Goal: Task Accomplishment & Management: Manage account settings

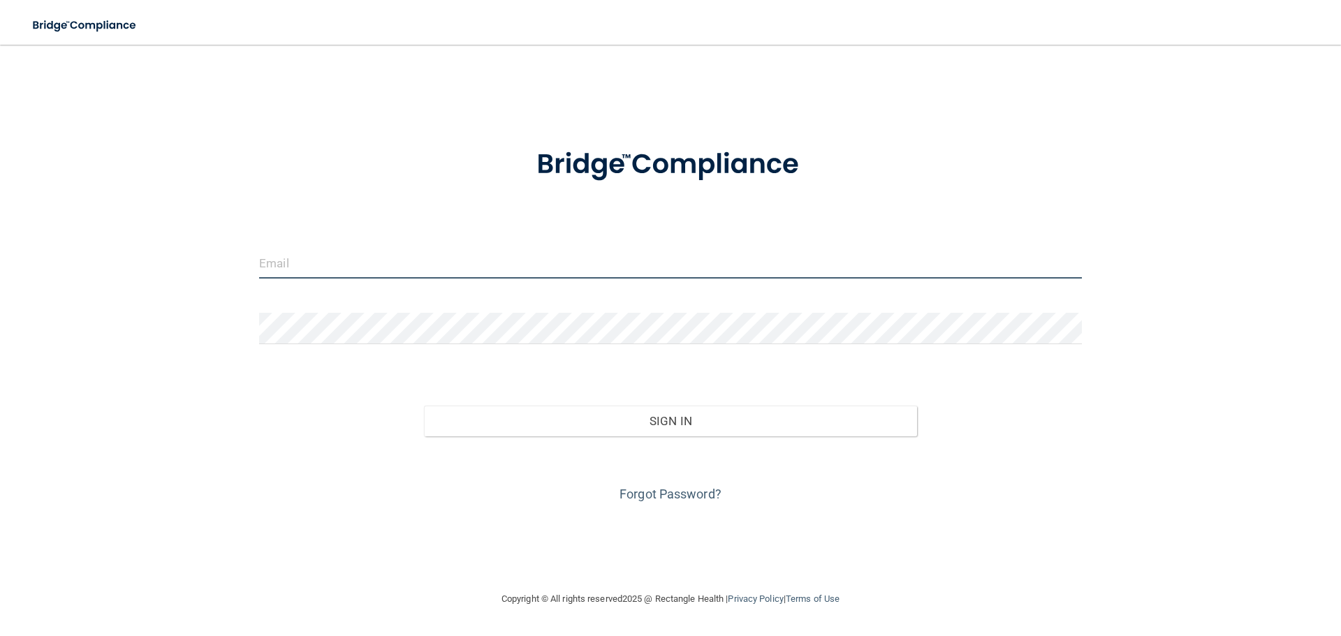
click at [452, 261] on input "email" at bounding box center [670, 262] width 822 height 31
type input "anu.patel@sballergy.com"
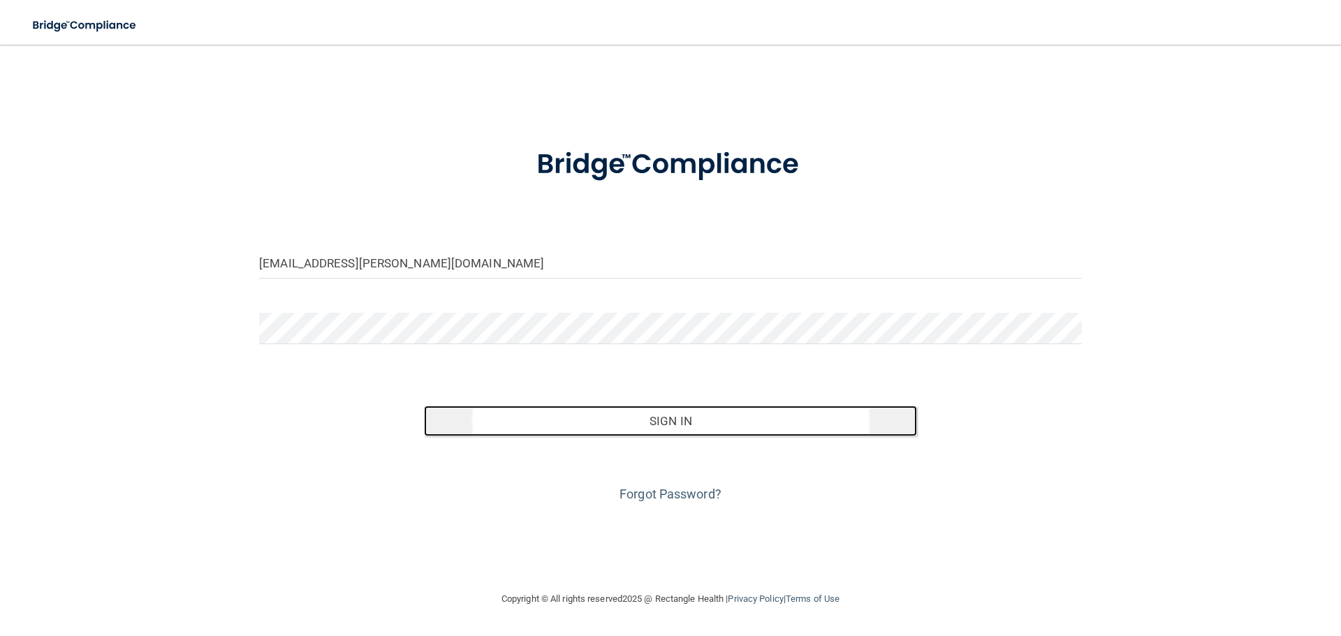
click at [706, 426] on button "Sign In" at bounding box center [671, 421] width 494 height 31
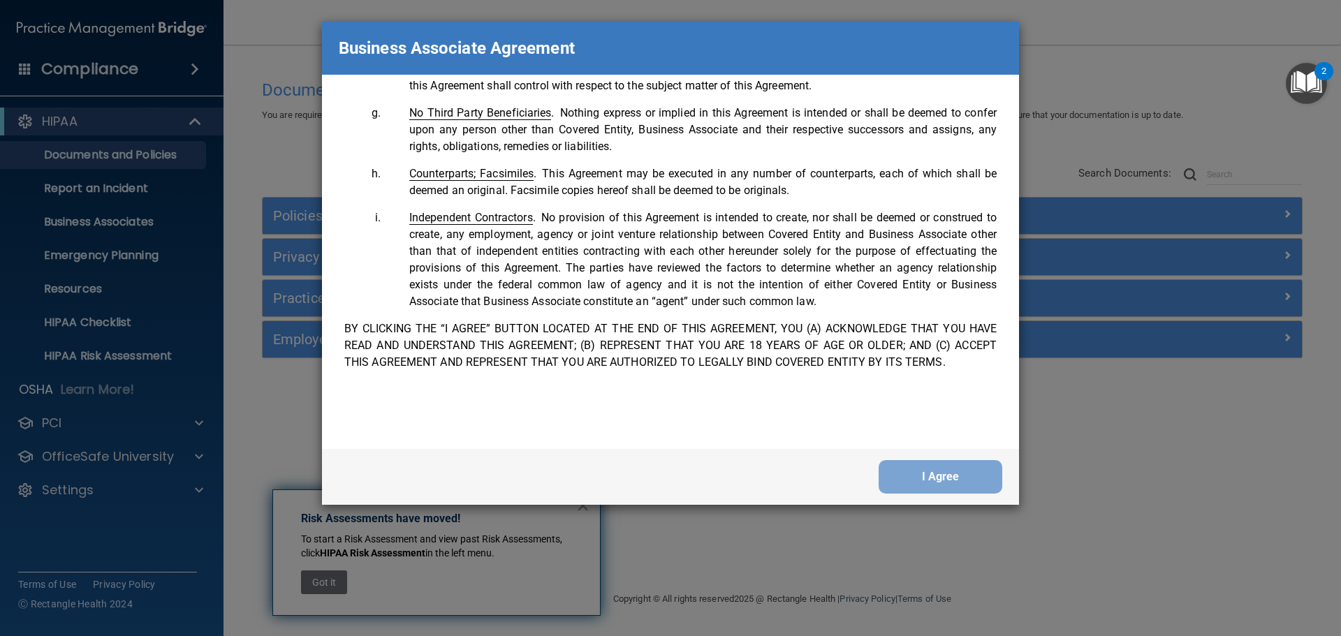
scroll to position [2847, 0]
click at [897, 471] on button "I Agree" at bounding box center [940, 477] width 124 height 34
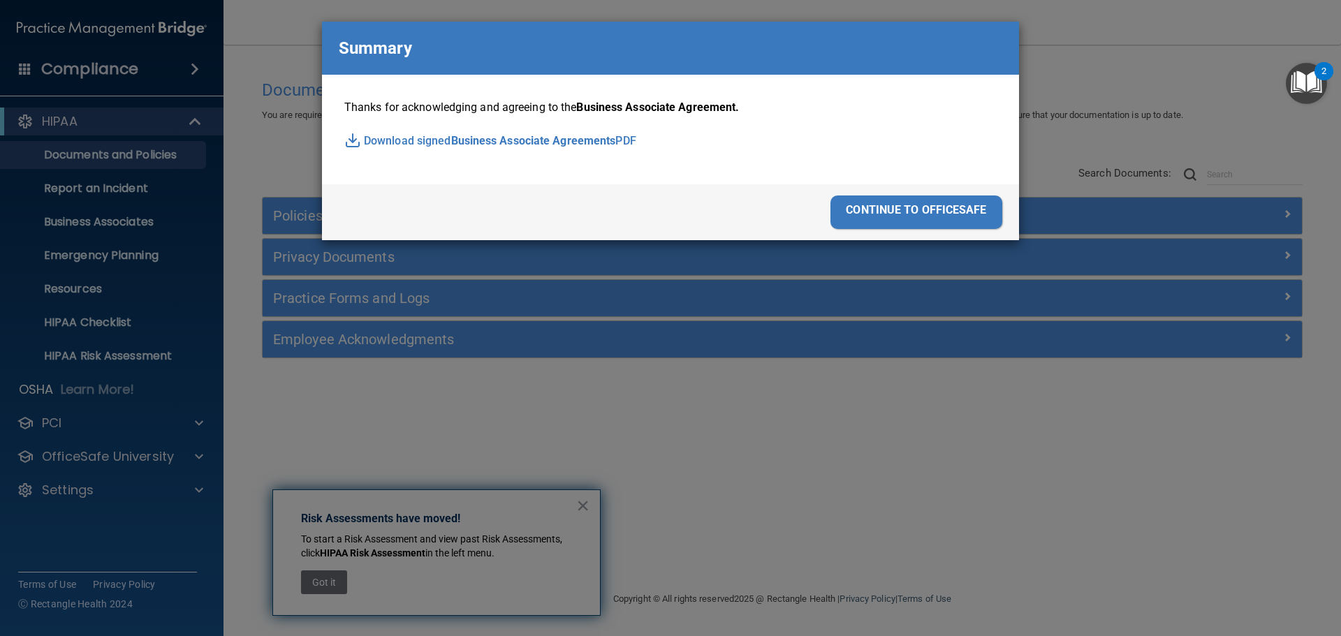
click at [380, 133] on p "Download signed Business Associate Agreements PDF" at bounding box center [670, 141] width 652 height 21
click at [955, 210] on div "continue to officesafe" at bounding box center [916, 212] width 172 height 34
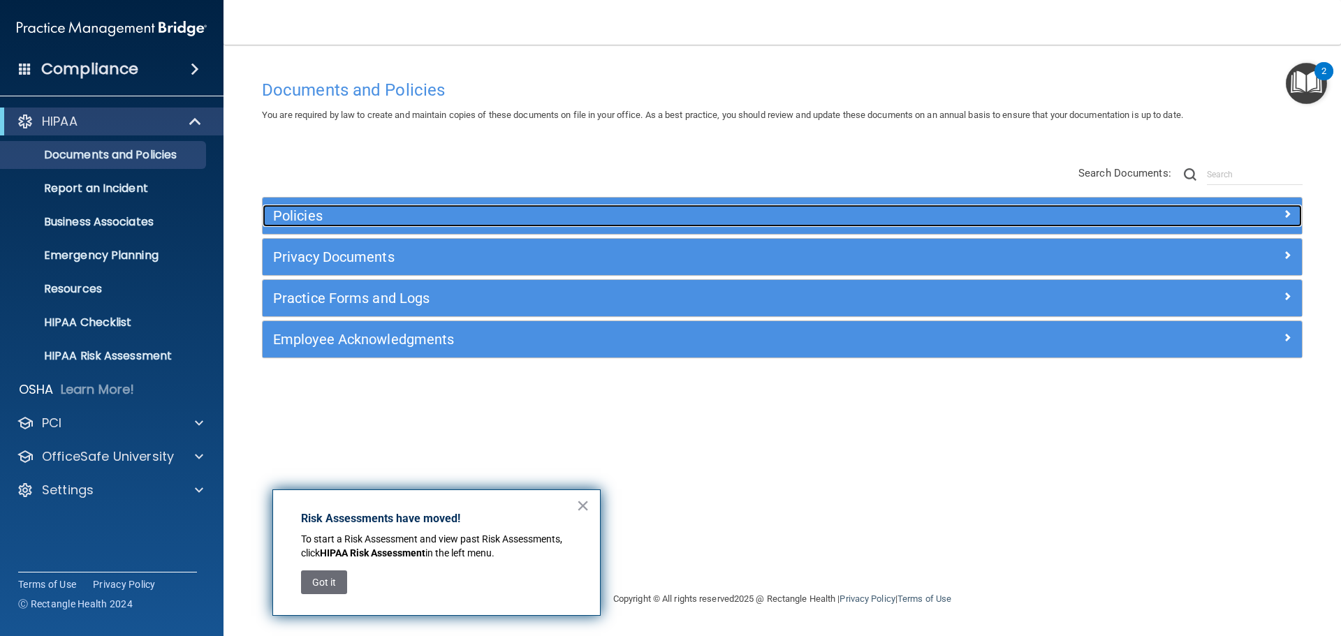
click at [1278, 212] on div at bounding box center [1172, 213] width 260 height 17
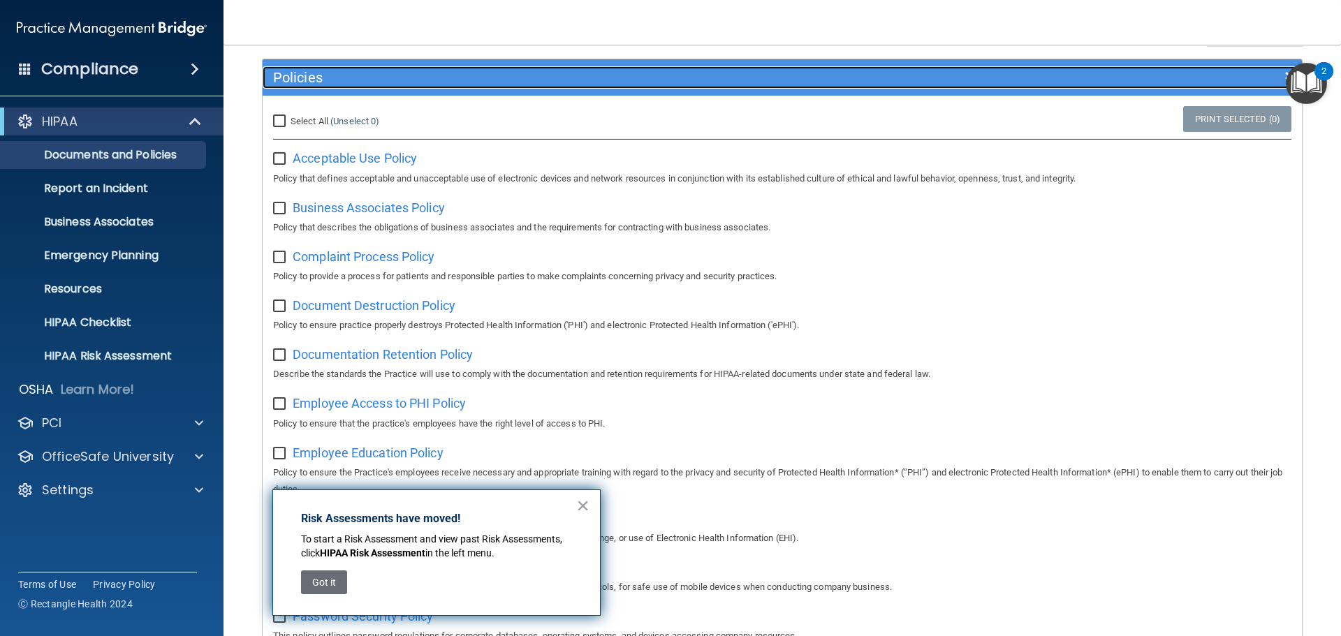
scroll to position [140, 0]
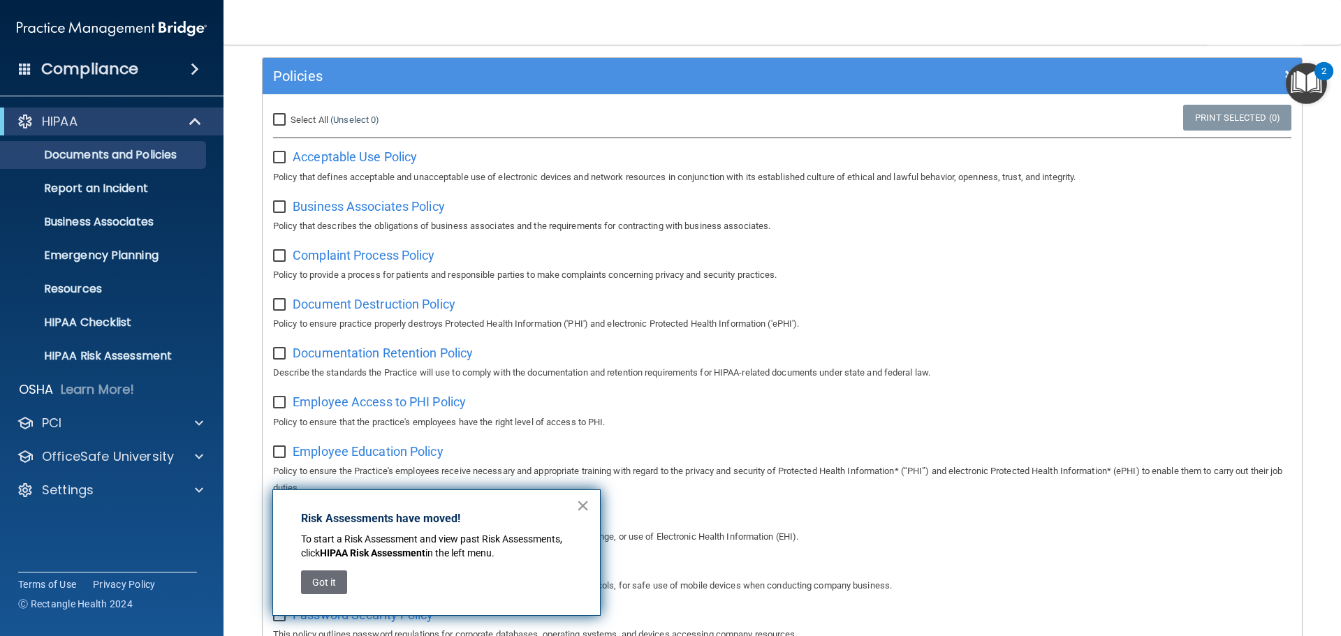
click at [582, 510] on button "×" at bounding box center [582, 505] width 13 height 22
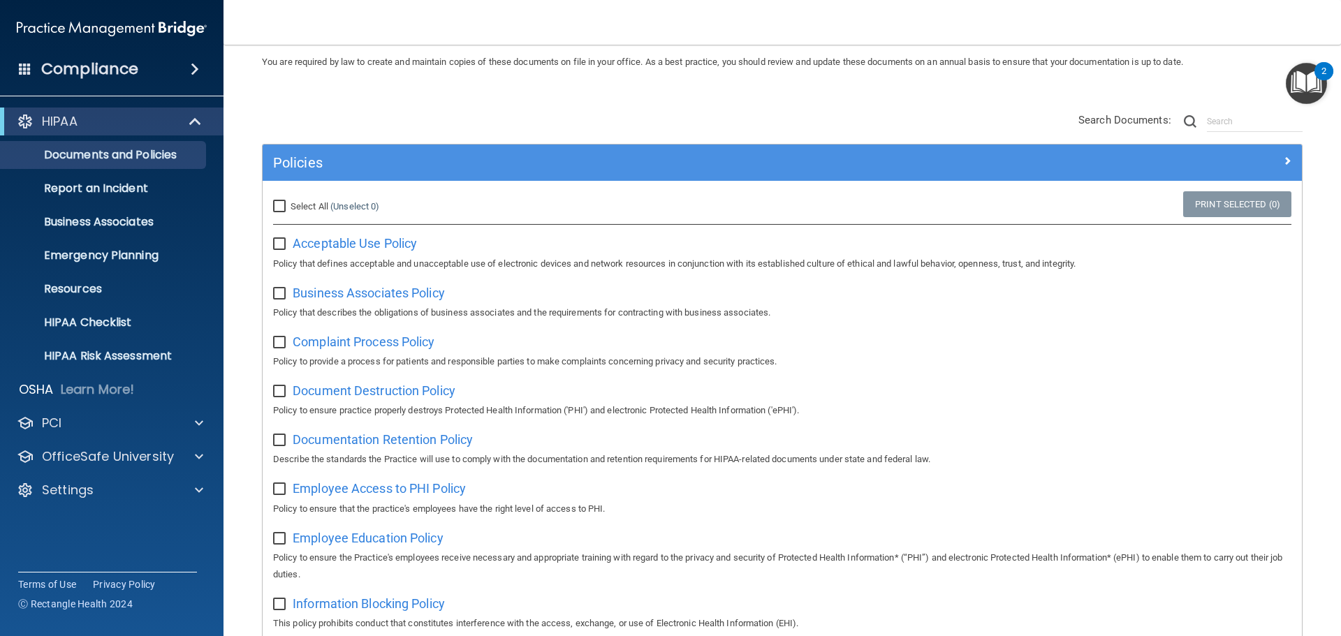
scroll to position [0, 0]
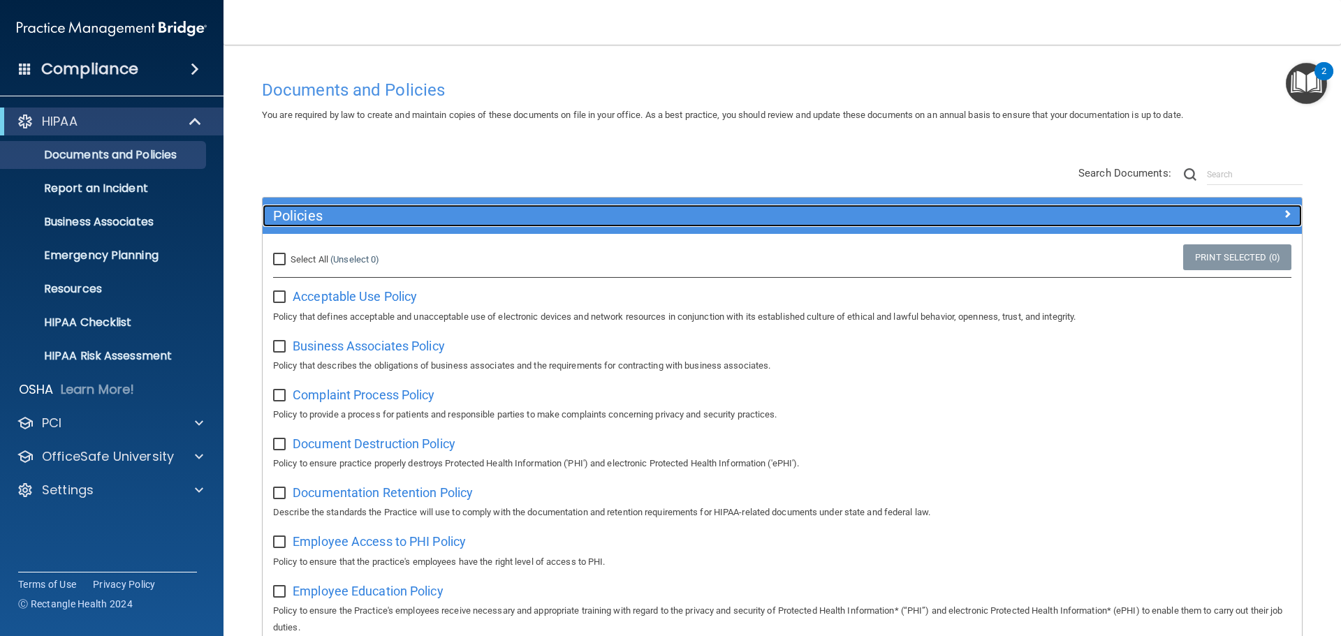
click at [1283, 215] on span at bounding box center [1287, 213] width 8 height 17
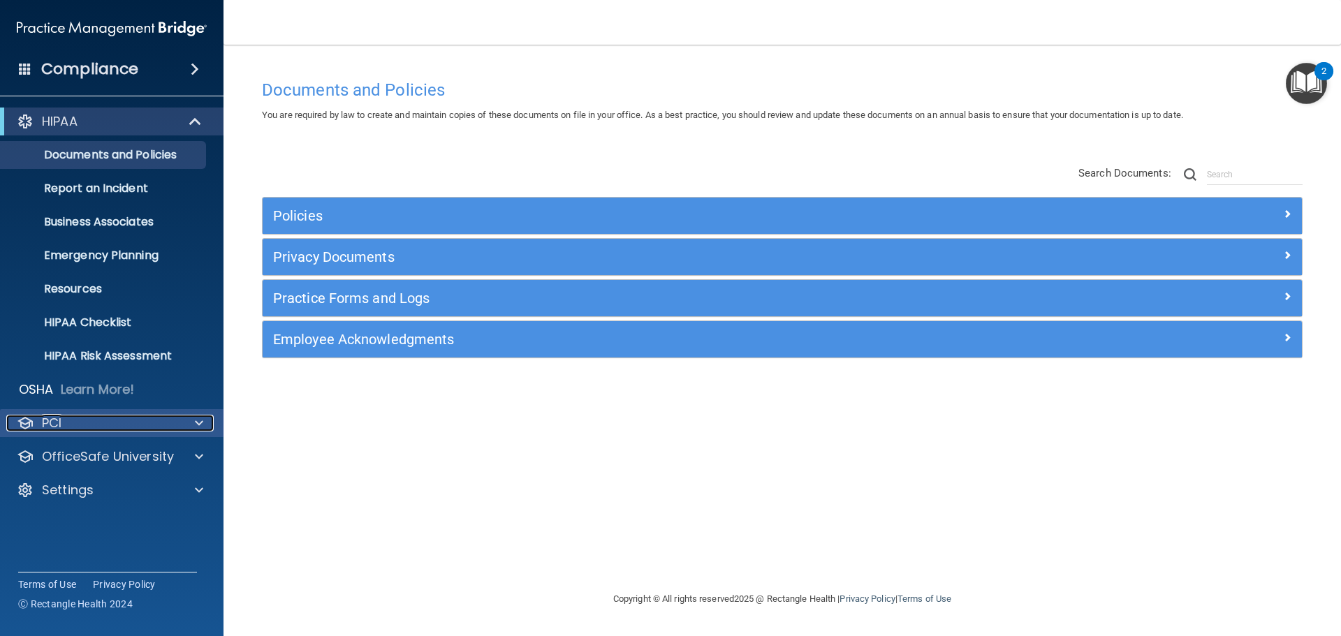
click at [197, 421] on span at bounding box center [199, 423] width 8 height 17
click at [1298, 85] on img "Open Resource Center, 2 new notifications" at bounding box center [1305, 83] width 41 height 41
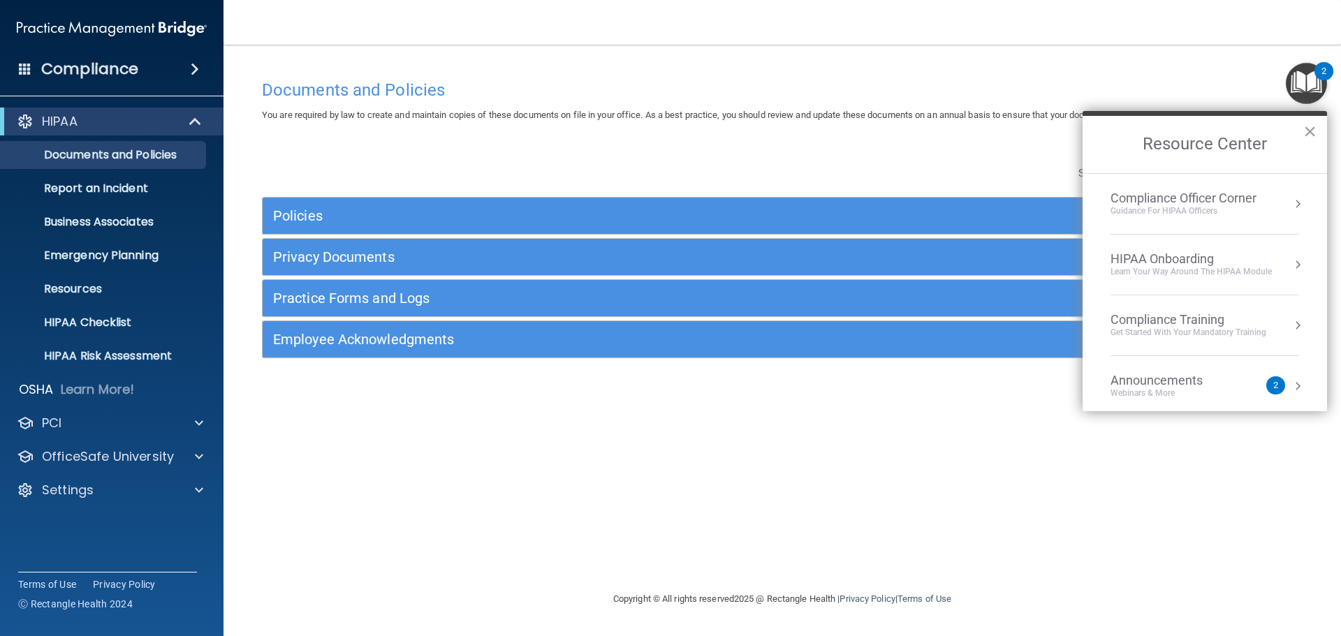
click at [1045, 24] on nav "Toggle navigation Anu Patel anu.patel@sballergy.com Manage My Enterprise South …" at bounding box center [781, 22] width 1117 height 45
click at [154, 32] on img at bounding box center [112, 29] width 190 height 28
click at [731, 119] on span "You are required by law to create and maintain copies of these documents on fil…" at bounding box center [722, 115] width 921 height 10
click at [1311, 133] on button "×" at bounding box center [1309, 131] width 13 height 22
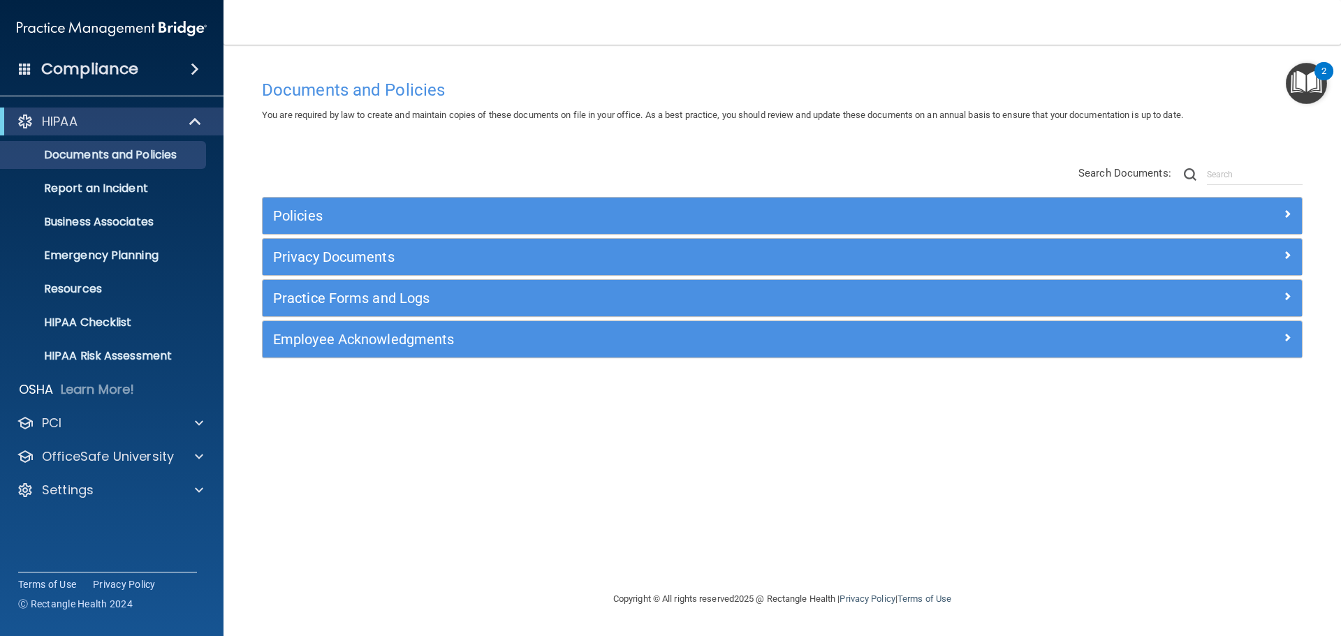
click at [47, 27] on img at bounding box center [112, 29] width 190 height 28
click at [40, 20] on img at bounding box center [112, 29] width 190 height 28
click at [1307, 80] on img "Open Resource Center, 2 new notifications" at bounding box center [1305, 83] width 41 height 41
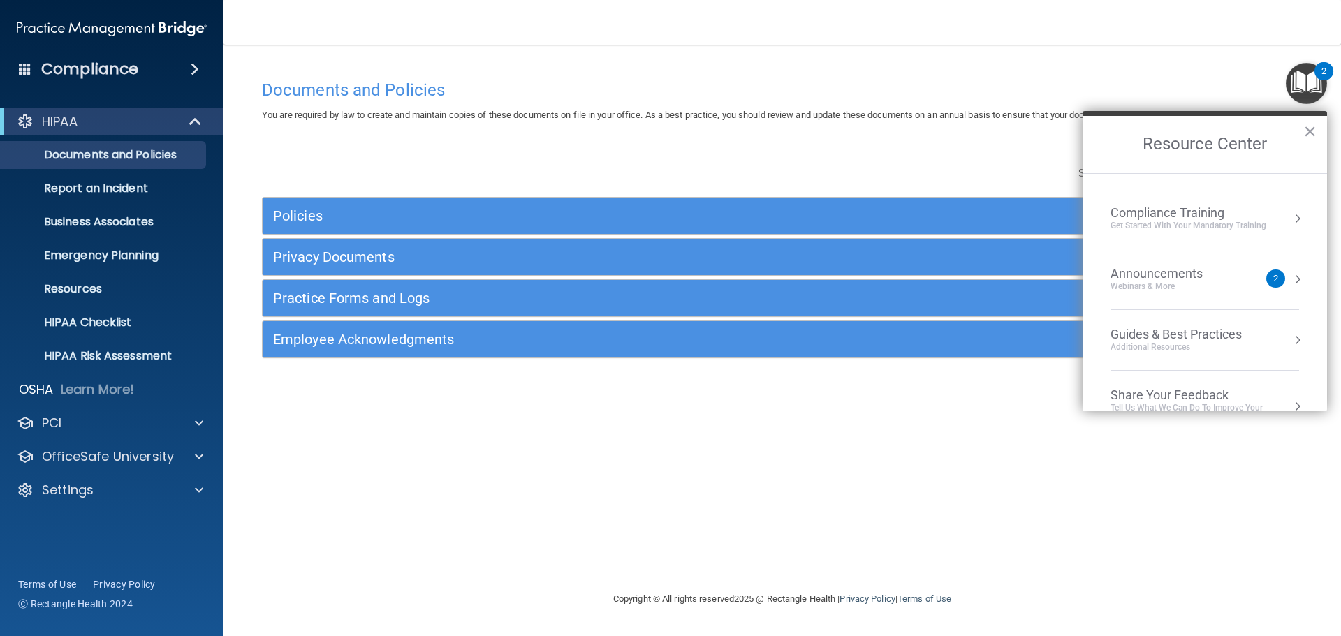
scroll to position [139, 0]
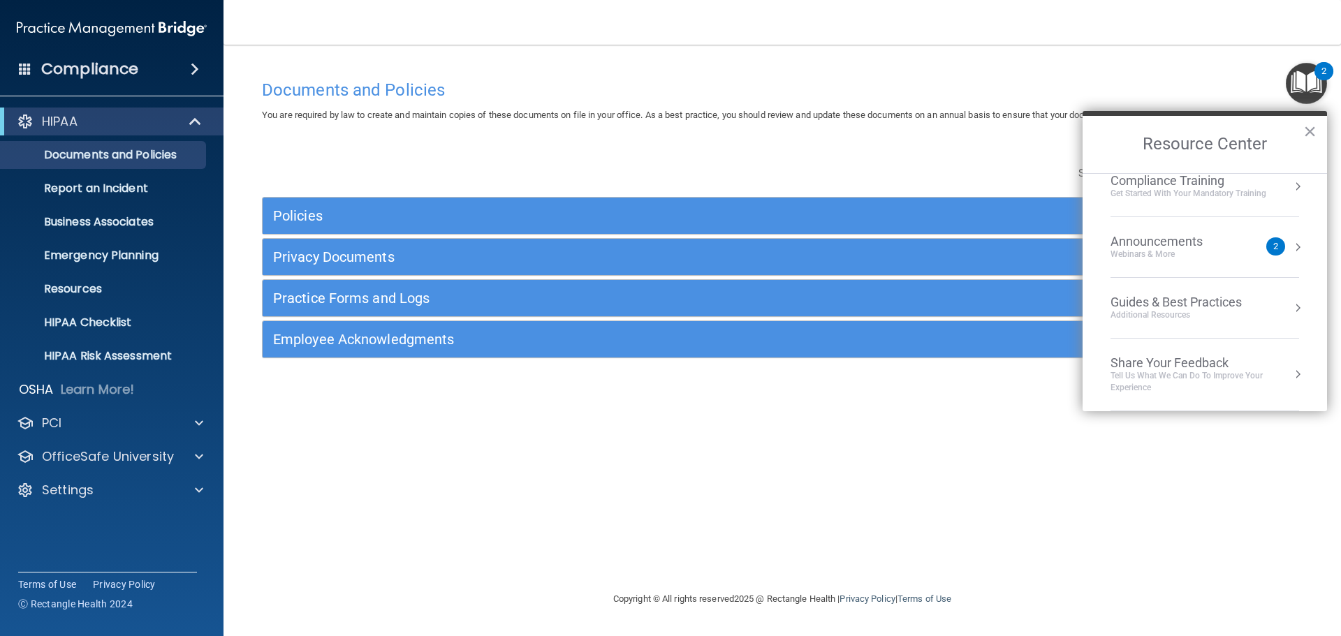
click at [886, 490] on div "Documents and Policies You are required by law to create and maintain copies of…" at bounding box center [781, 332] width 1061 height 518
click at [716, 540] on div "Documents and Policies You are required by law to create and maintain copies of…" at bounding box center [781, 332] width 1061 height 518
click at [1309, 126] on button "×" at bounding box center [1309, 131] width 13 height 22
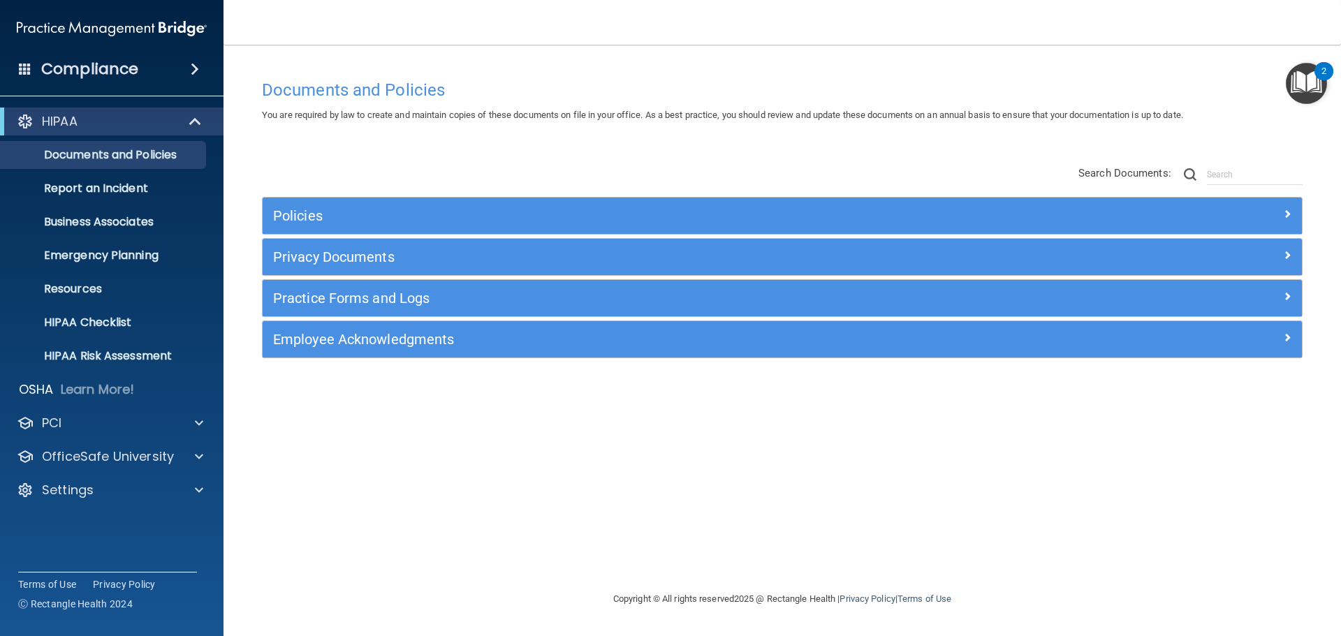
click at [119, 27] on img at bounding box center [112, 29] width 190 height 28
click at [198, 427] on span at bounding box center [199, 423] width 8 height 17
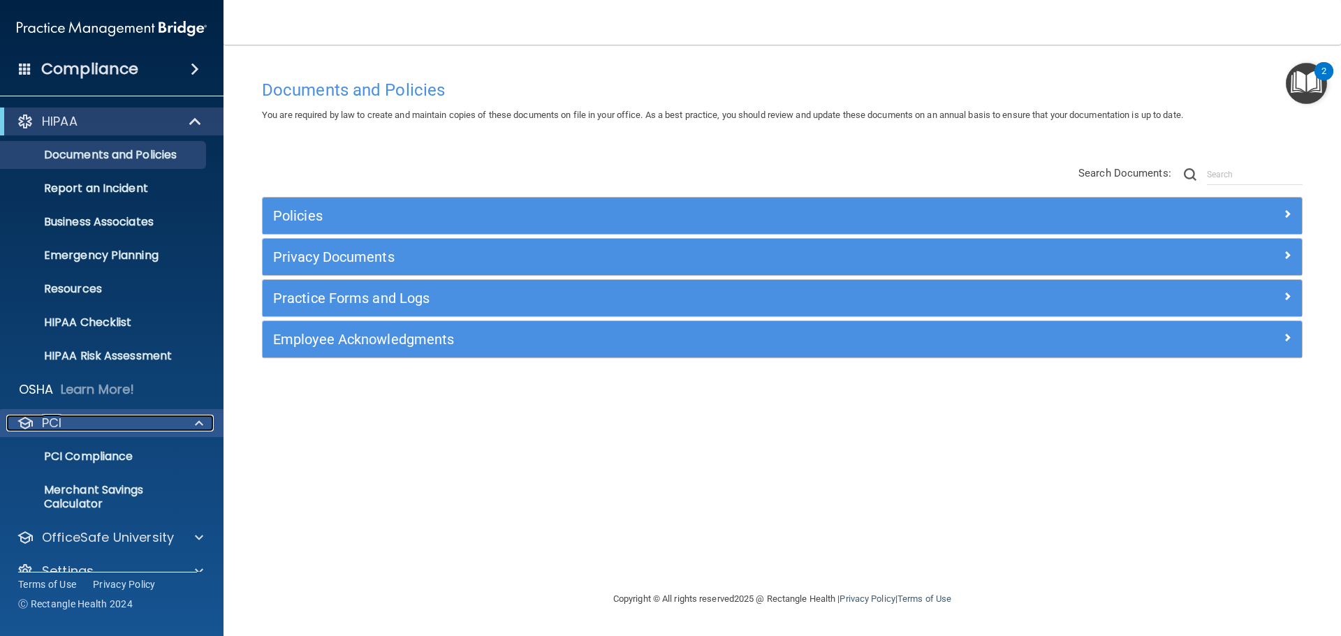
click at [198, 427] on span at bounding box center [199, 423] width 8 height 17
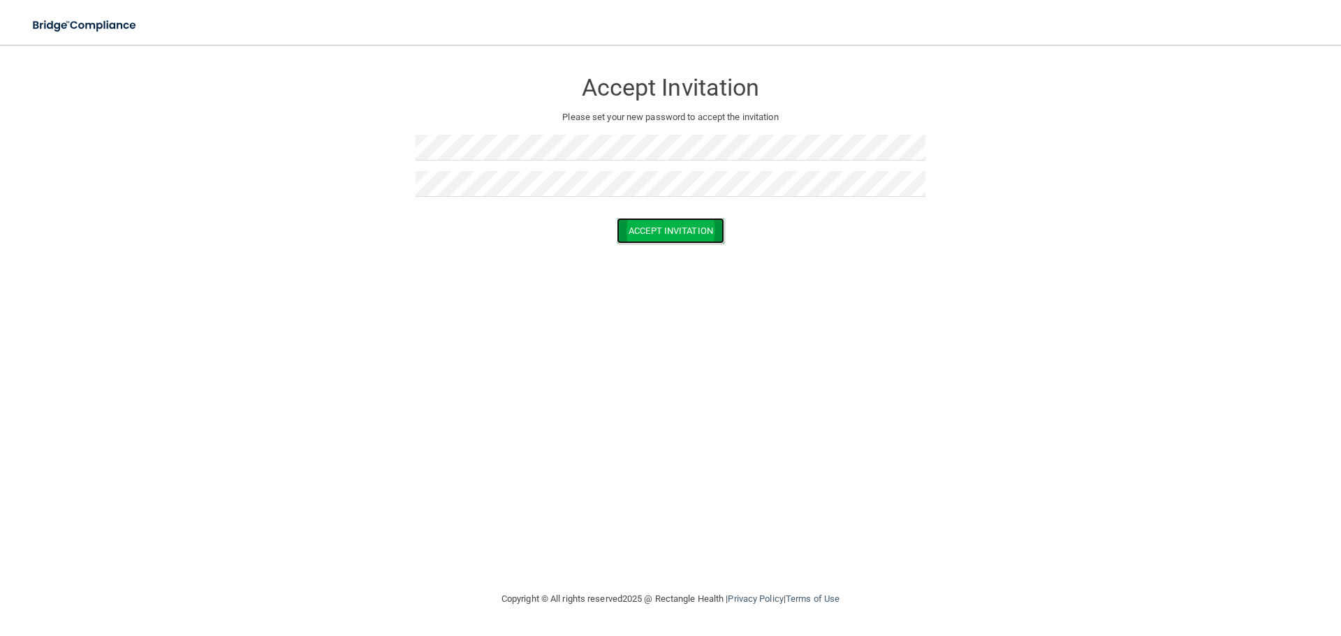
click at [664, 227] on button "Accept Invitation" at bounding box center [671, 231] width 108 height 26
